Goal: Information Seeking & Learning: Learn about a topic

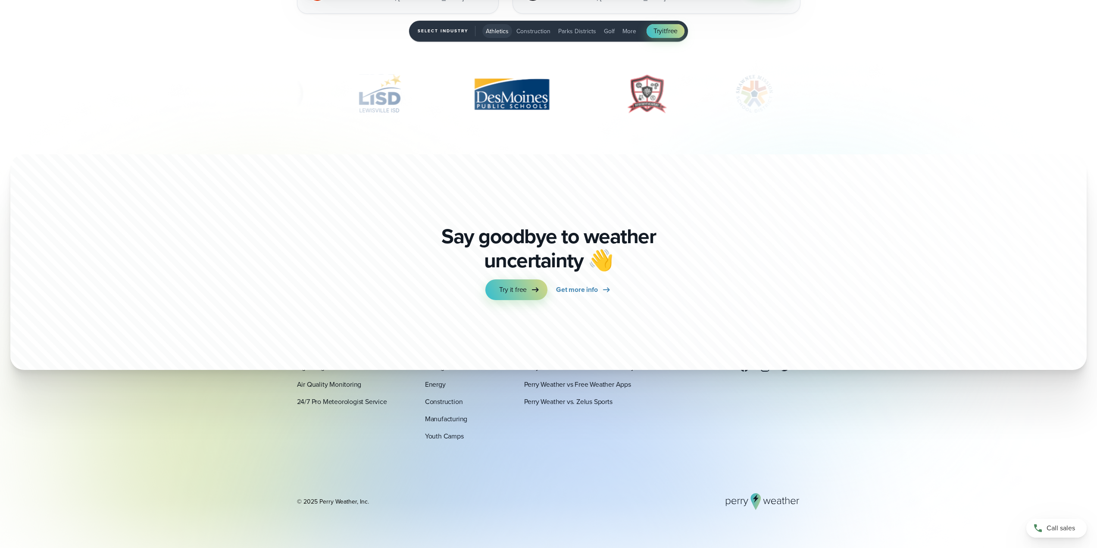
scroll to position [3216, 0]
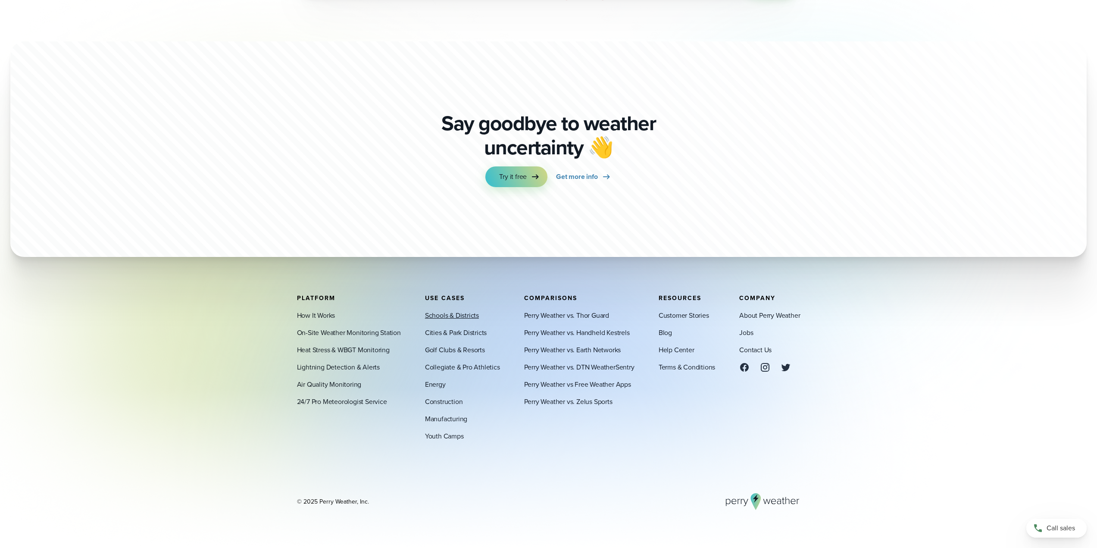
click at [452, 315] on link "Schools & Districts" at bounding box center [452, 315] width 54 height 10
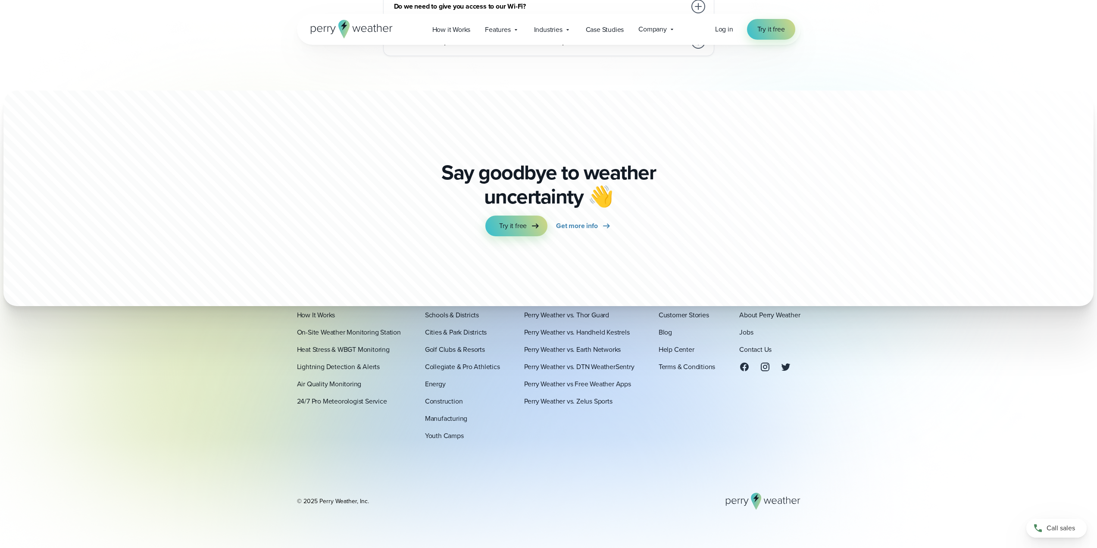
scroll to position [4776, 0]
